Goal: Task Accomplishment & Management: Manage account settings

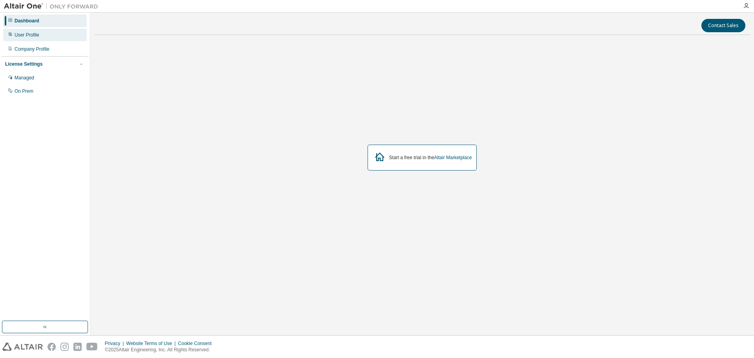
click at [51, 30] on div "User Profile" at bounding box center [45, 35] width 84 height 13
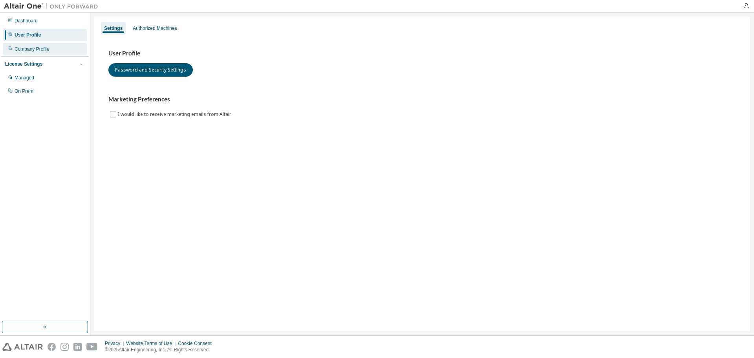
click at [62, 45] on div "Company Profile" at bounding box center [45, 49] width 84 height 13
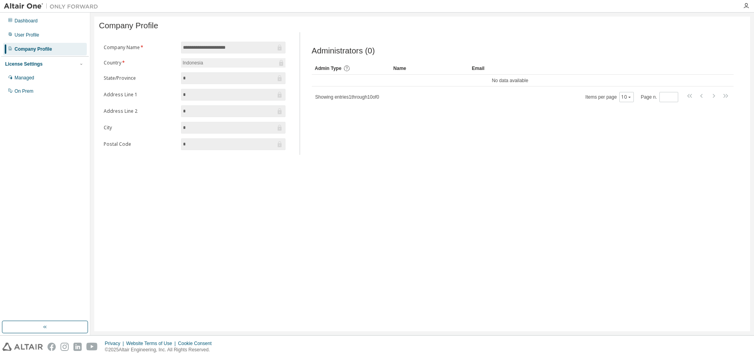
click at [257, 60] on div "Indonesia" at bounding box center [233, 62] width 104 height 9
click at [283, 60] on icon at bounding box center [281, 63] width 8 height 8
click at [27, 77] on div "Managed" at bounding box center [25, 78] width 20 height 6
